Goal: Task Accomplishment & Management: Use online tool/utility

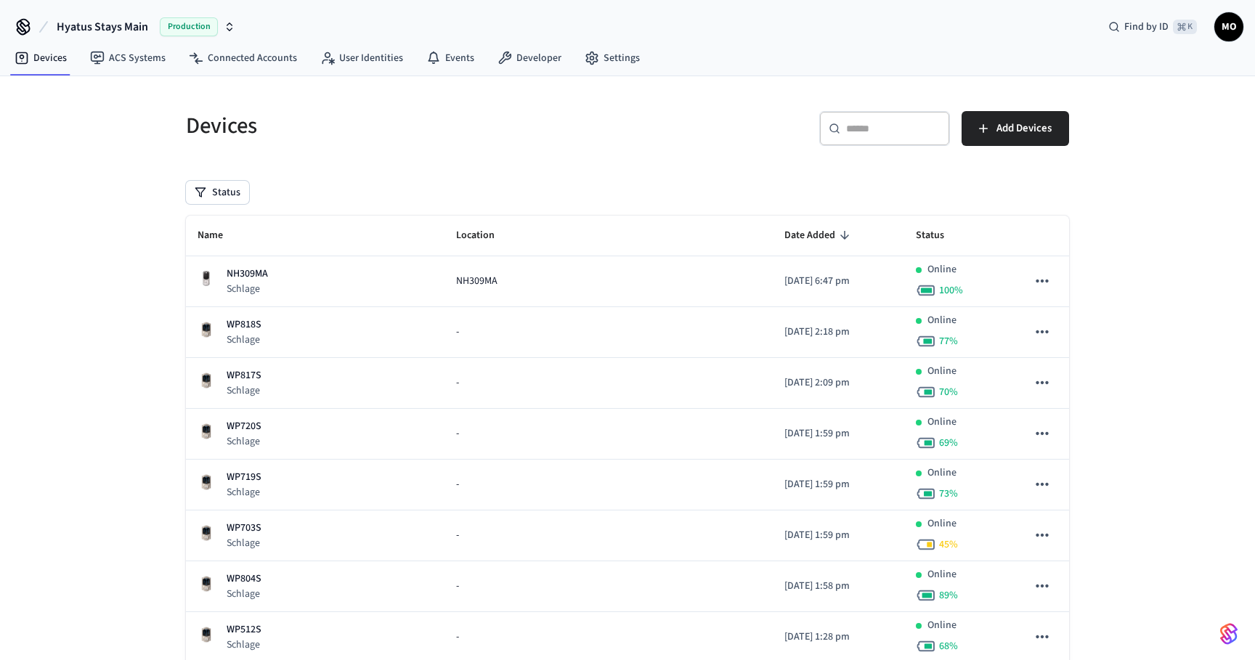
click at [889, 135] on input "text" at bounding box center [893, 128] width 94 height 15
click at [562, 124] on h5 "Devices" at bounding box center [402, 126] width 433 height 30
click at [858, 130] on input "text" at bounding box center [893, 128] width 94 height 15
click at [702, 128] on div "​ ​ Add Devices" at bounding box center [852, 134] width 433 height 46
click at [871, 124] on input "text" at bounding box center [893, 128] width 94 height 15
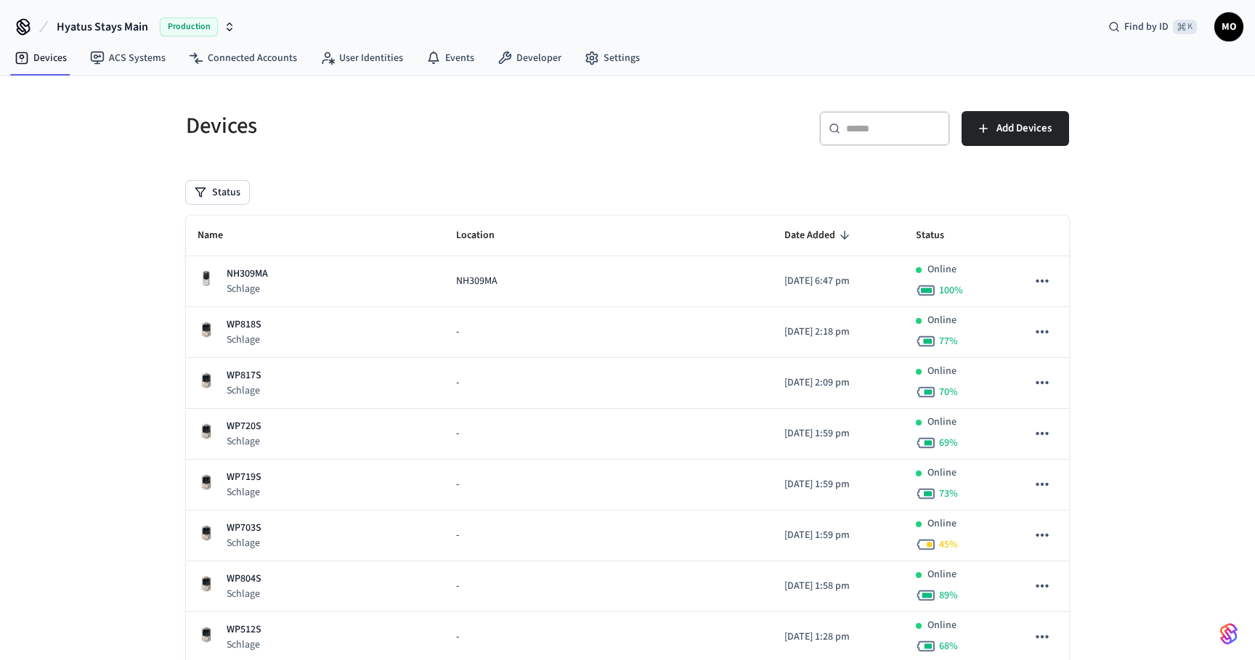
click at [689, 116] on div "​ ​ Add Devices" at bounding box center [852, 134] width 433 height 46
click at [867, 129] on input "text" at bounding box center [893, 128] width 94 height 15
click at [627, 127] on div "​ ​ Add Devices" at bounding box center [844, 126] width 450 height 64
click at [863, 129] on input "text" at bounding box center [893, 128] width 94 height 15
click at [687, 138] on div "​ ​ Add Devices" at bounding box center [852, 134] width 433 height 46
